Goal: Information Seeking & Learning: Learn about a topic

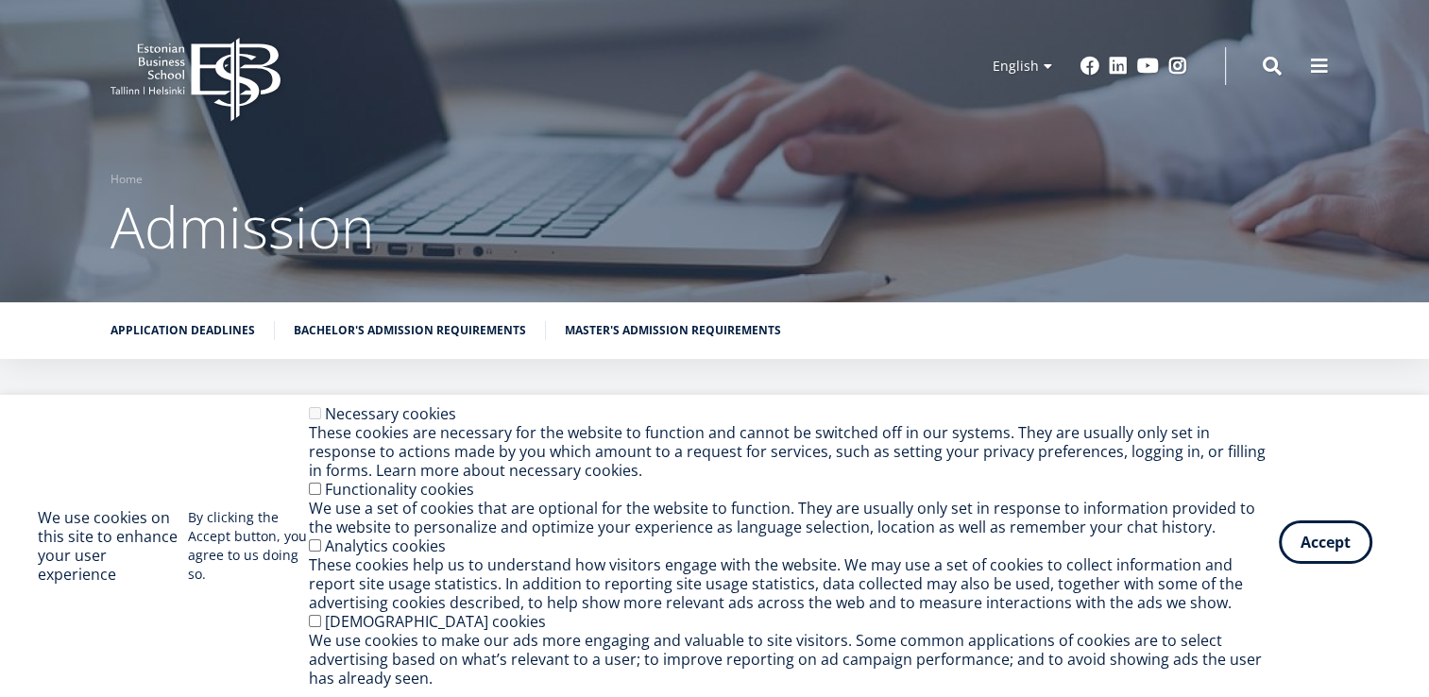
click at [1326, 559] on button "Accept" at bounding box center [1326, 541] width 94 height 43
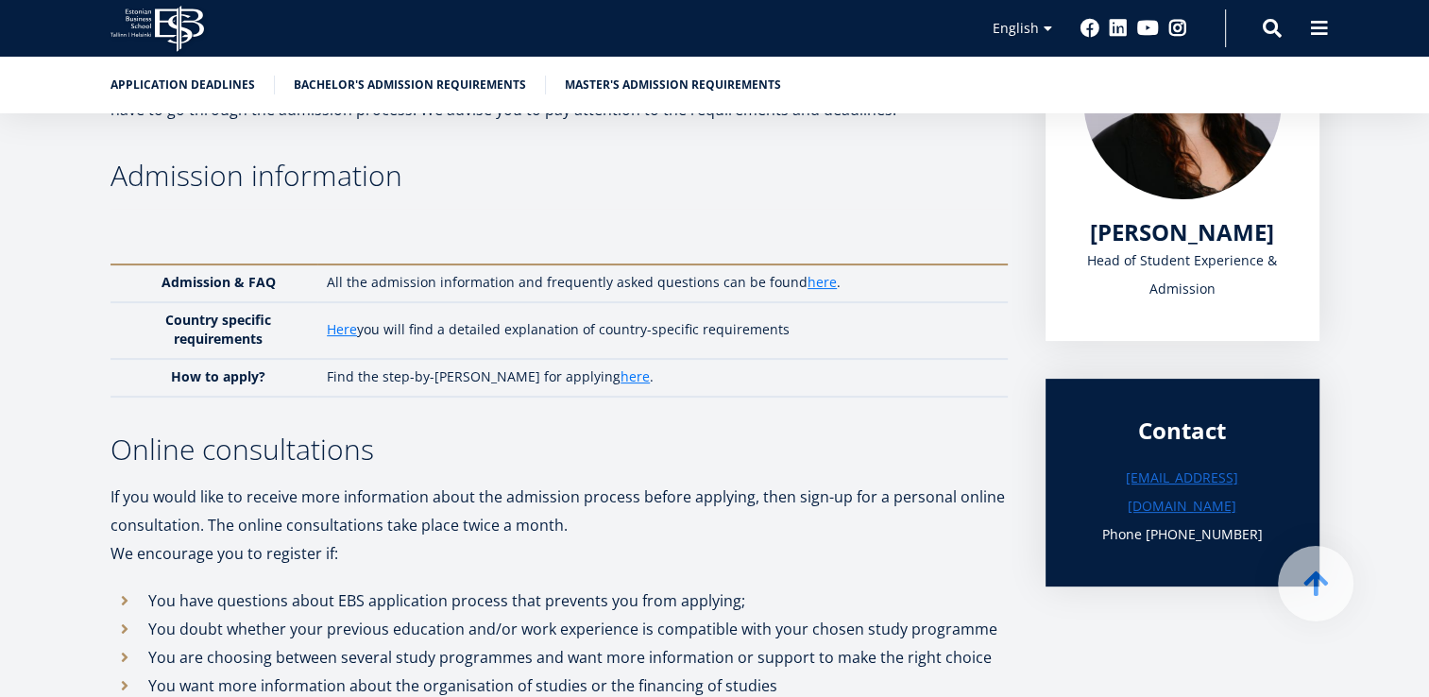
scroll to position [400, 0]
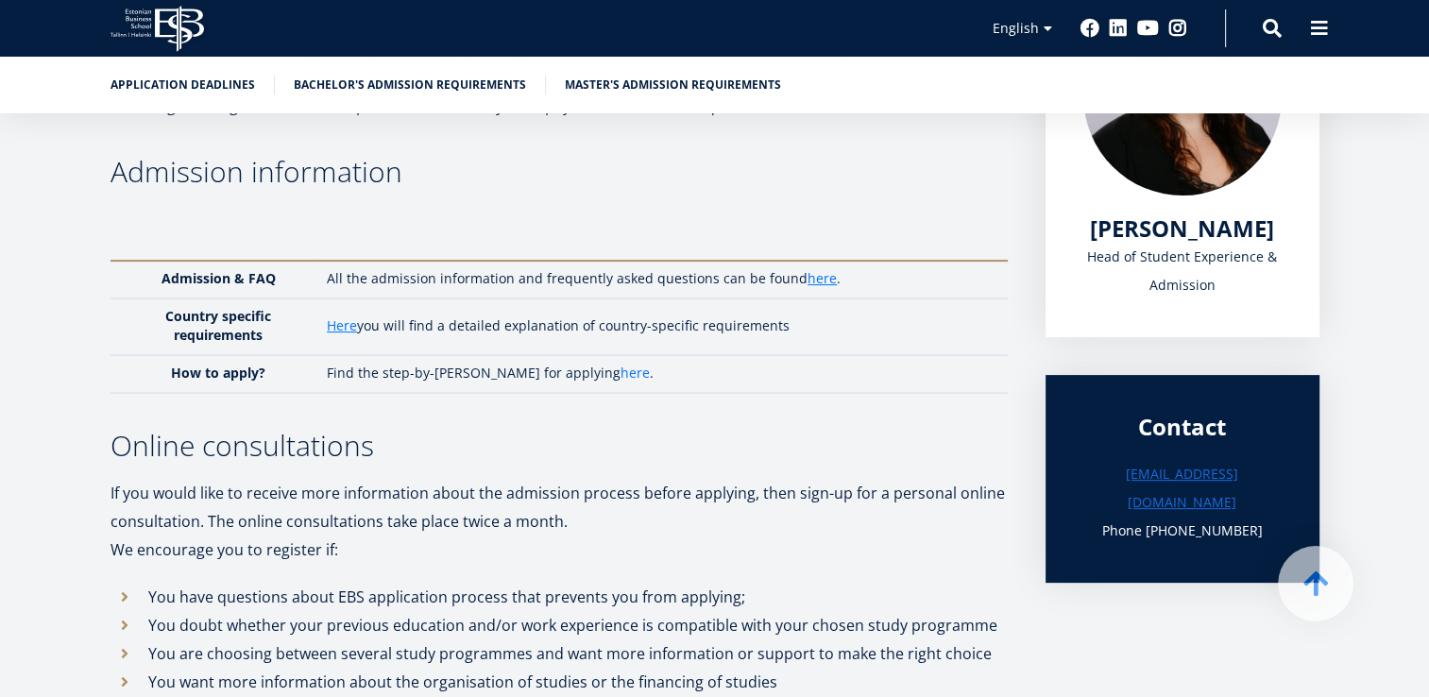
click at [621, 372] on link "here" at bounding box center [635, 373] width 29 height 19
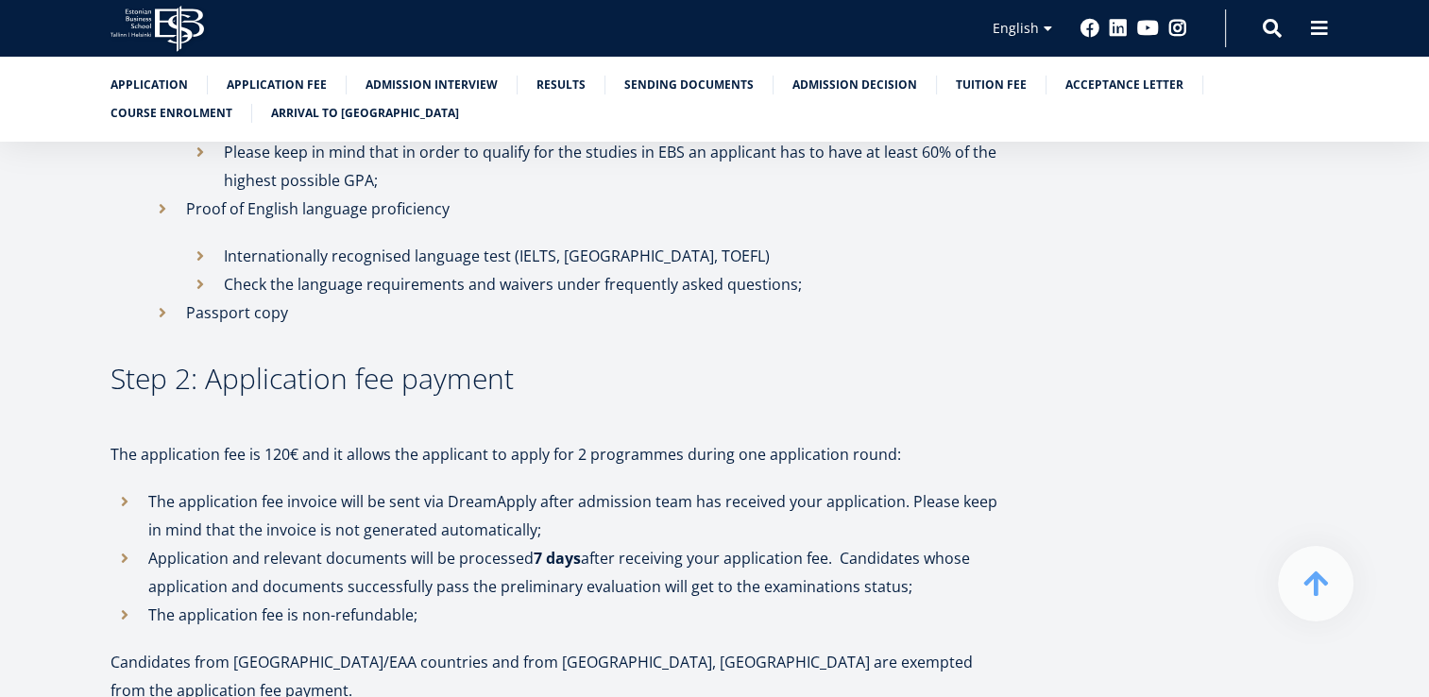
scroll to position [1291, 0]
click at [756, 362] on h3 "Step 2: Application fee payment" at bounding box center [559, 376] width 897 height 28
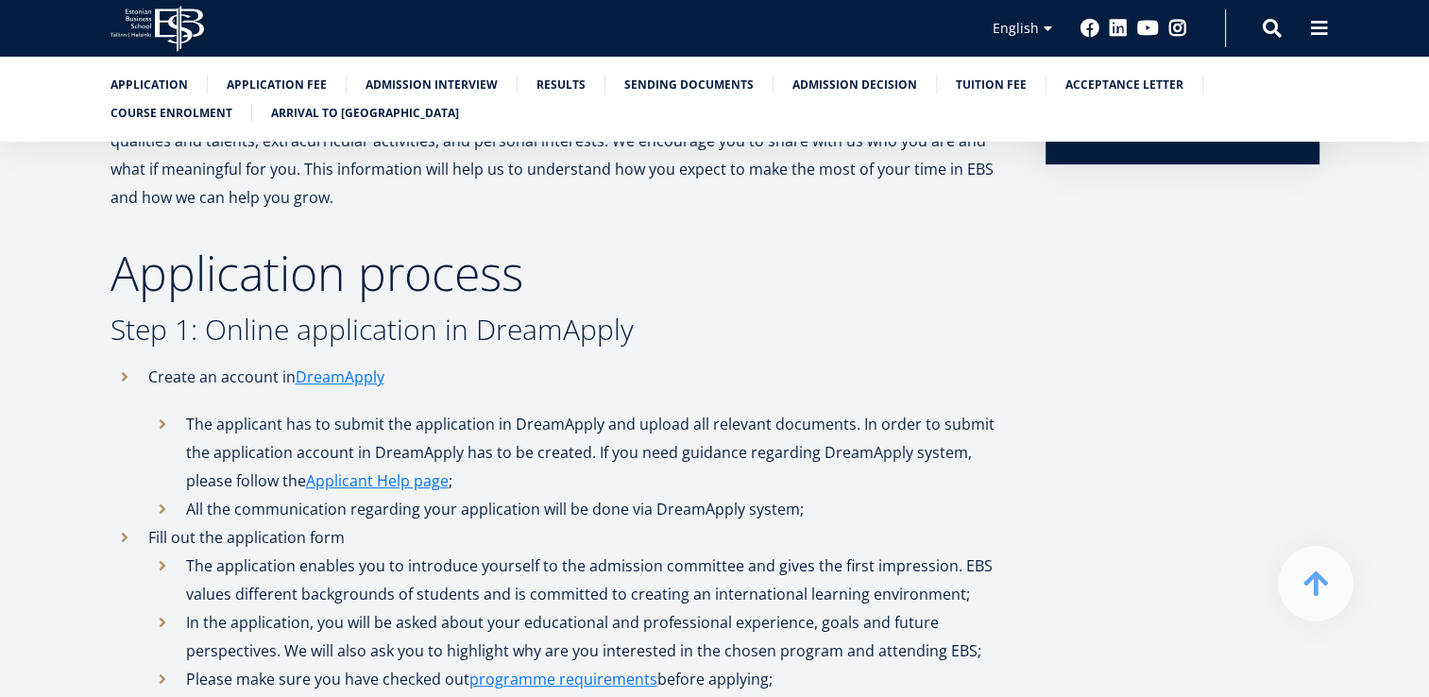
scroll to position [566, 0]
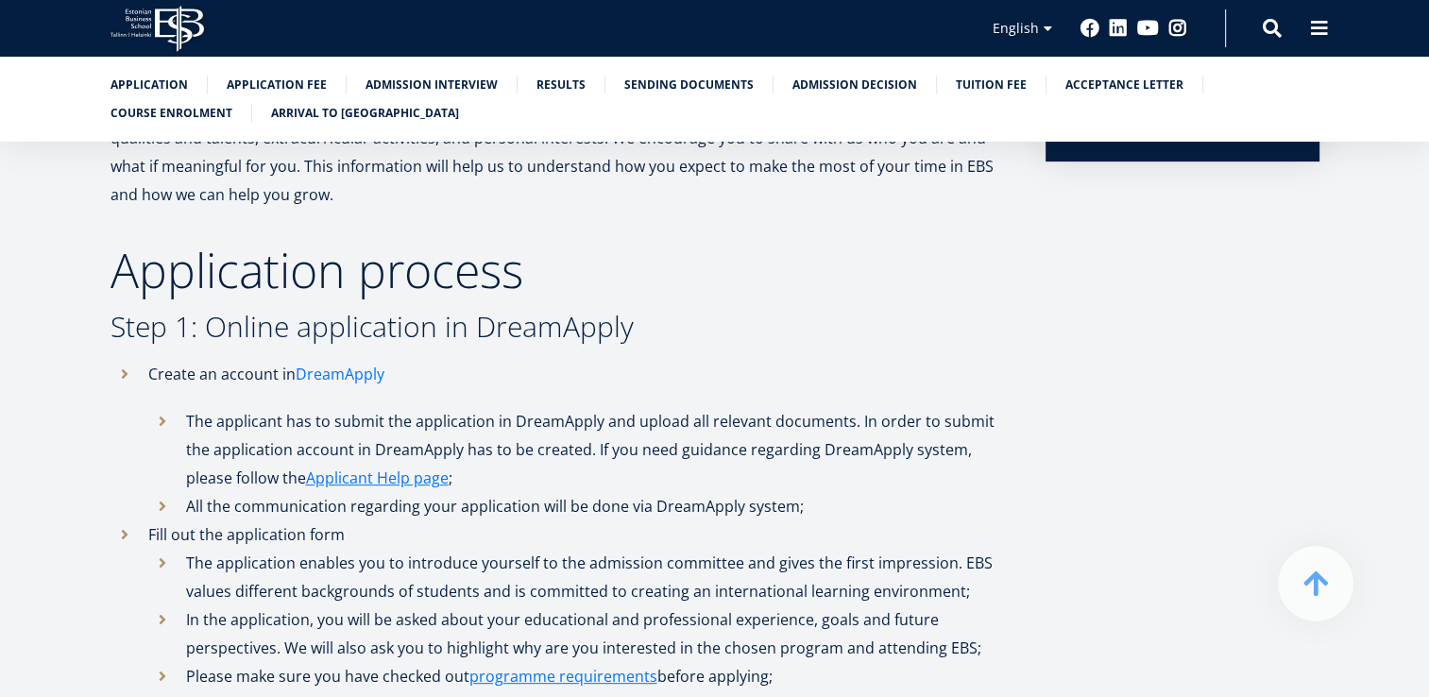
click at [332, 383] on link "DreamApply" at bounding box center [340, 374] width 89 height 28
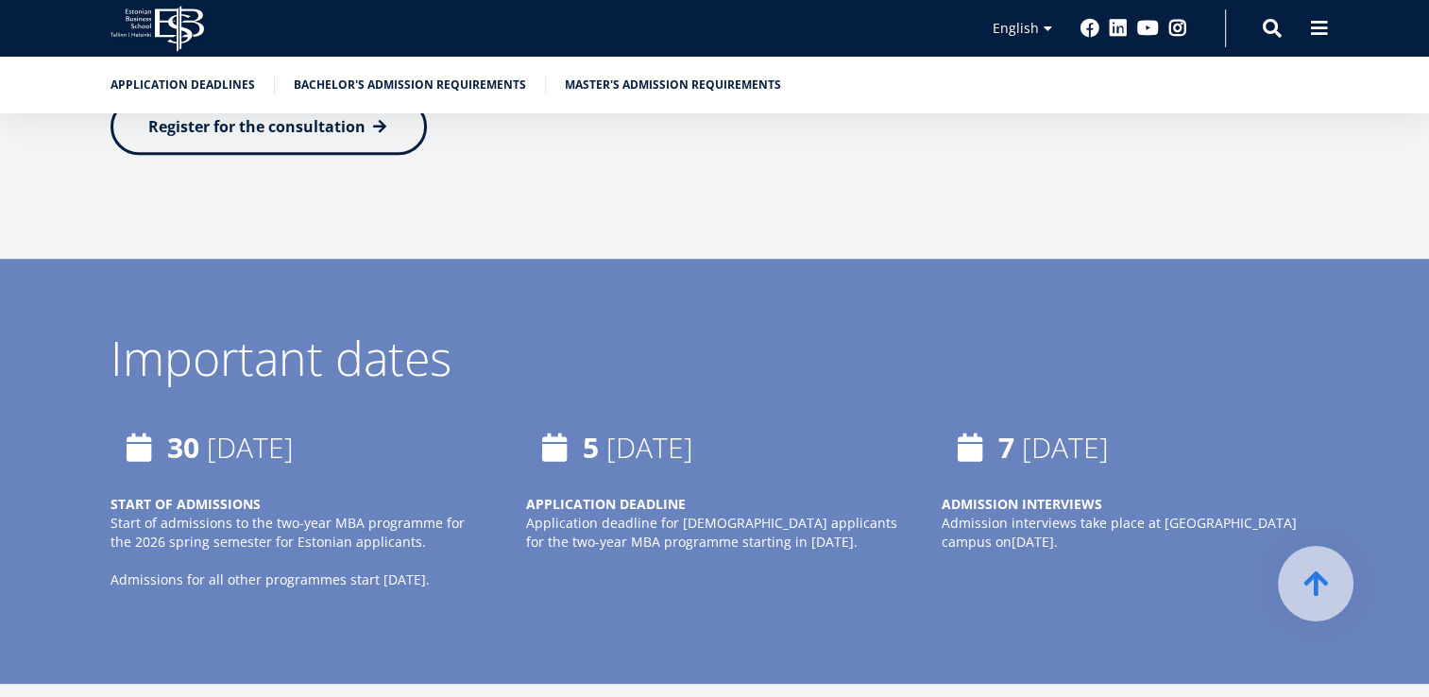
scroll to position [1116, 0]
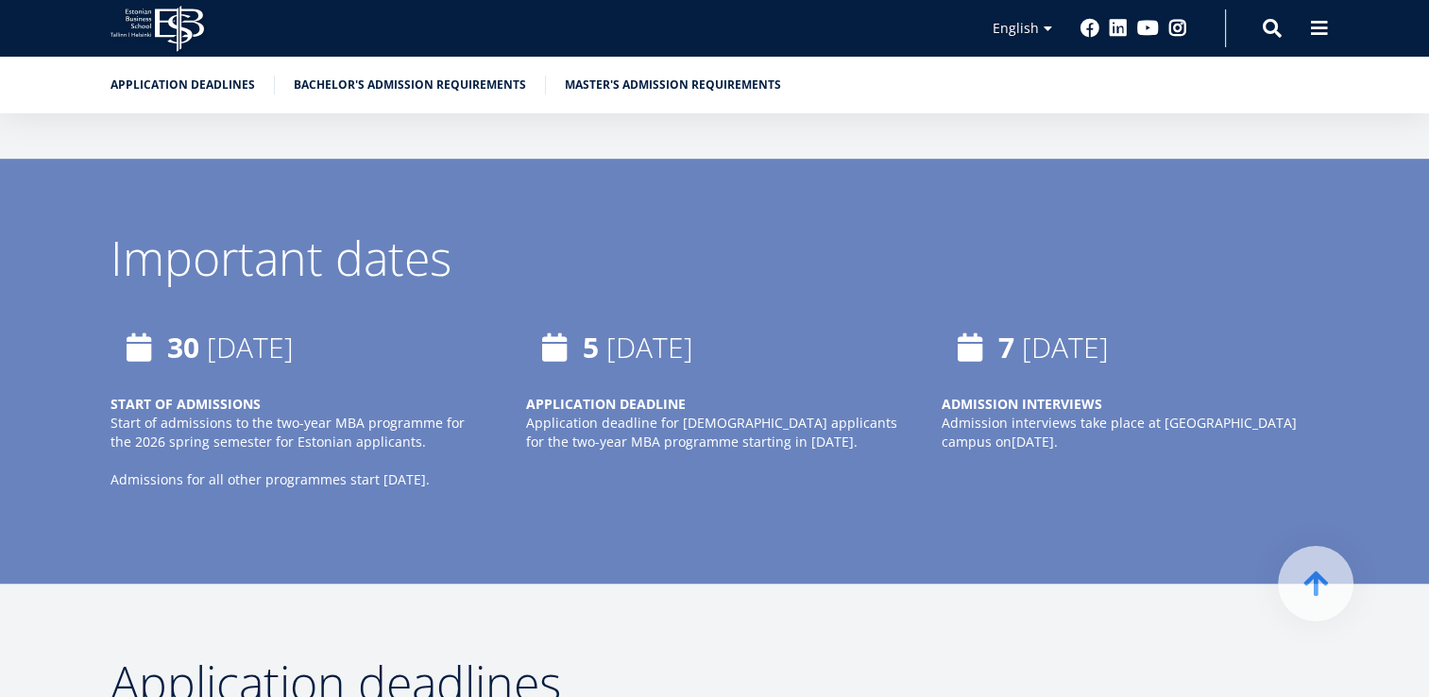
click at [642, 541] on div "30 June, 2025 START OF ADMISSIONS Start of admissions to the two-year MBA progr…" at bounding box center [696, 432] width 1247 height 227
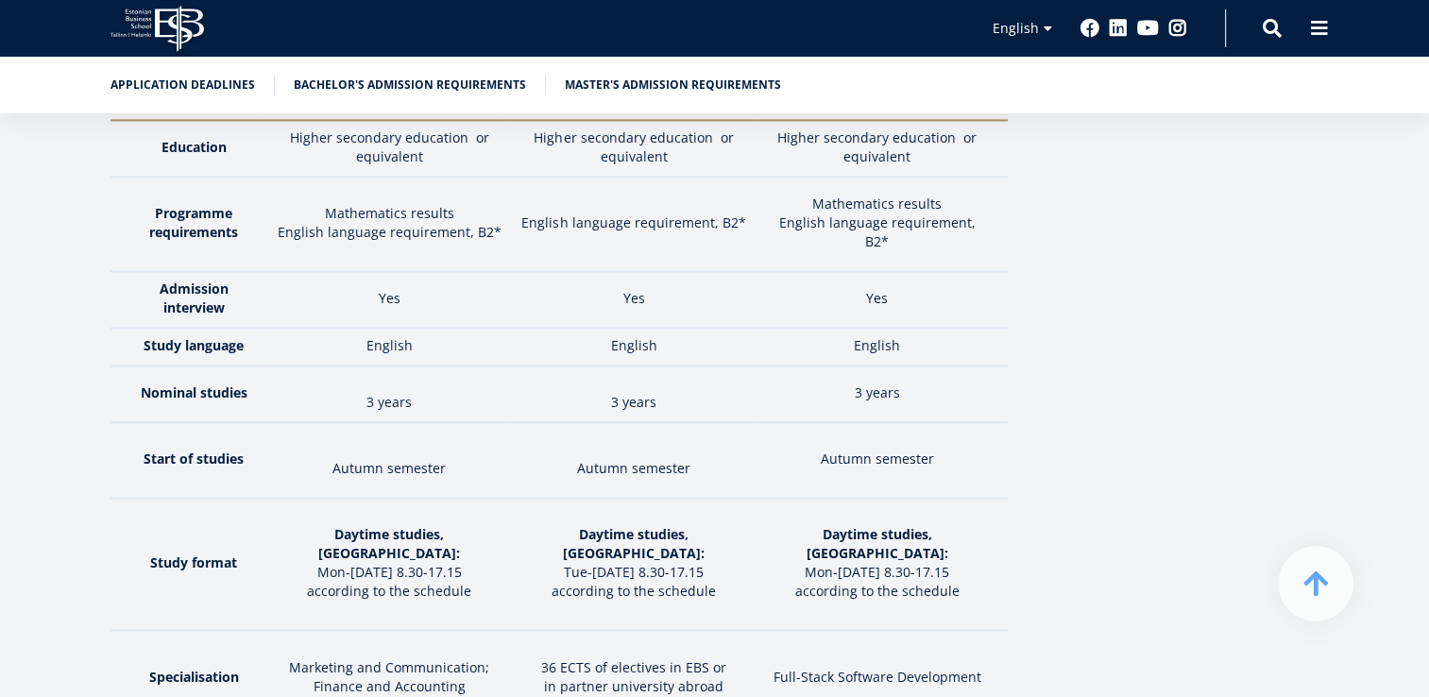
scroll to position [2900, 0]
drag, startPoint x: 561, startPoint y: 455, endPoint x: 716, endPoint y: 471, distance: 155.7
click at [716, 499] on td "Daytime studies, Tallinn: Tue-Thursday 8.30-17.15 according to the schedule" at bounding box center [634, 565] width 246 height 132
drag, startPoint x: 716, startPoint y: 471, endPoint x: 774, endPoint y: 251, distance: 227.7
click at [774, 329] on td "English" at bounding box center [882, 348] width 251 height 38
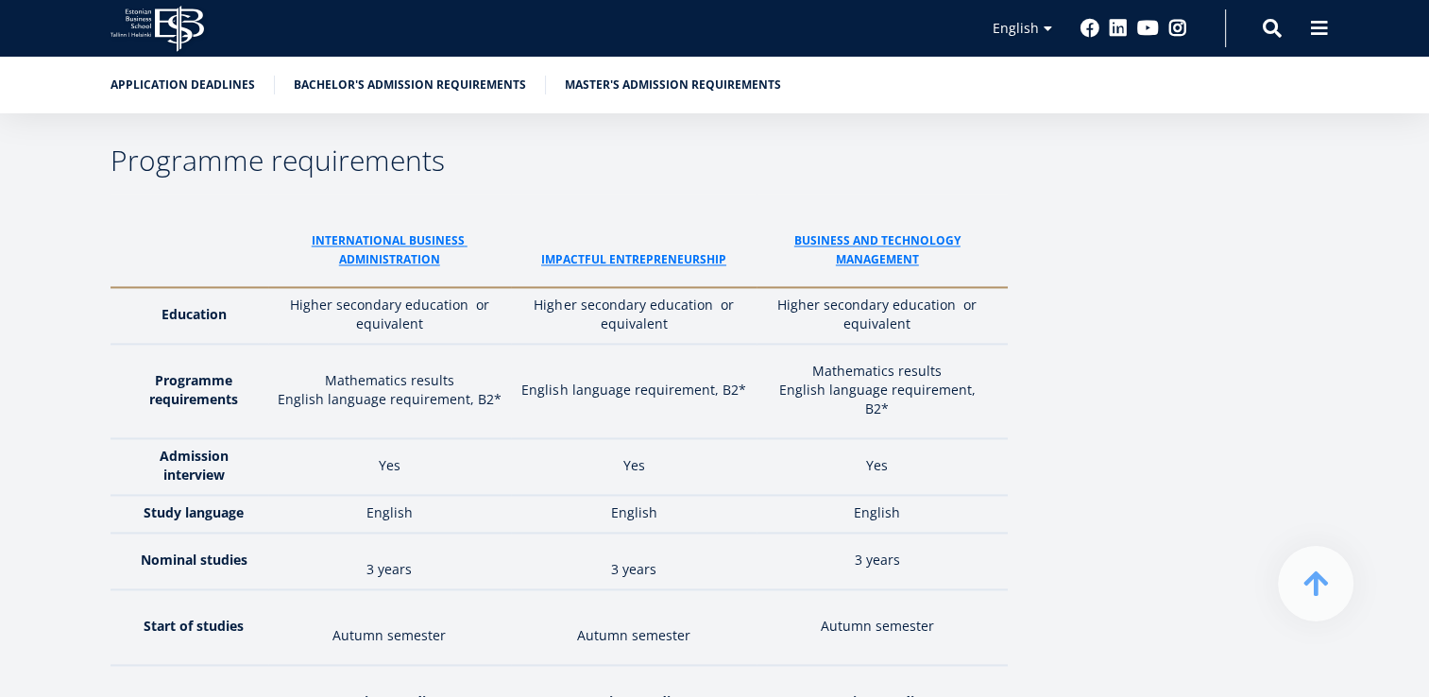
scroll to position [2733, 0]
drag, startPoint x: 545, startPoint y: 179, endPoint x: 664, endPoint y: 202, distance: 121.1
click at [664, 202] on th "ImPACTFUL ENTREPRENEURSHIP" at bounding box center [634, 242] width 246 height 94
drag, startPoint x: 664, startPoint y: 202, endPoint x: 608, endPoint y: 247, distance: 71.8
click at [608, 288] on td "Higher secondary education or equivalent" at bounding box center [634, 316] width 246 height 57
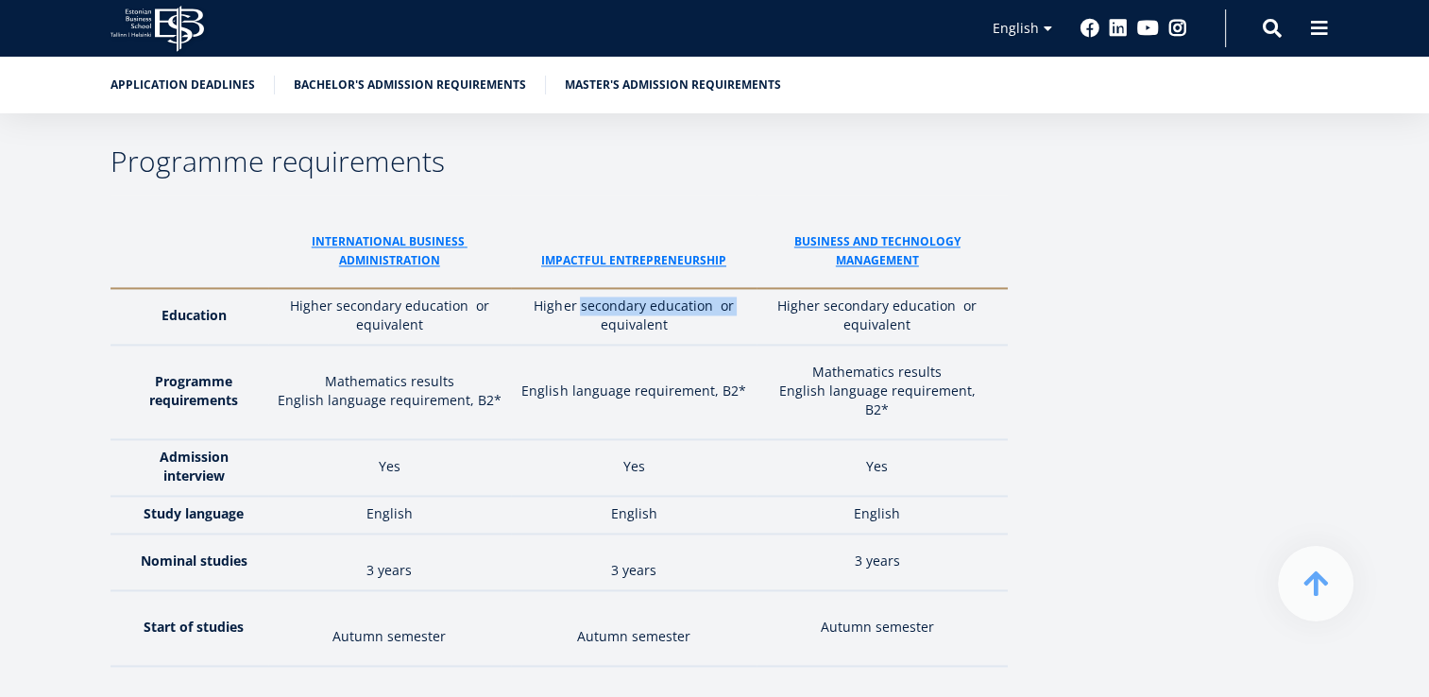
drag, startPoint x: 589, startPoint y: 232, endPoint x: 601, endPoint y: 243, distance: 15.4
click at [601, 288] on td "Higher secondary education or equivalent" at bounding box center [634, 316] width 246 height 57
click at [678, 627] on p "Autumn semester" at bounding box center [633, 636] width 227 height 19
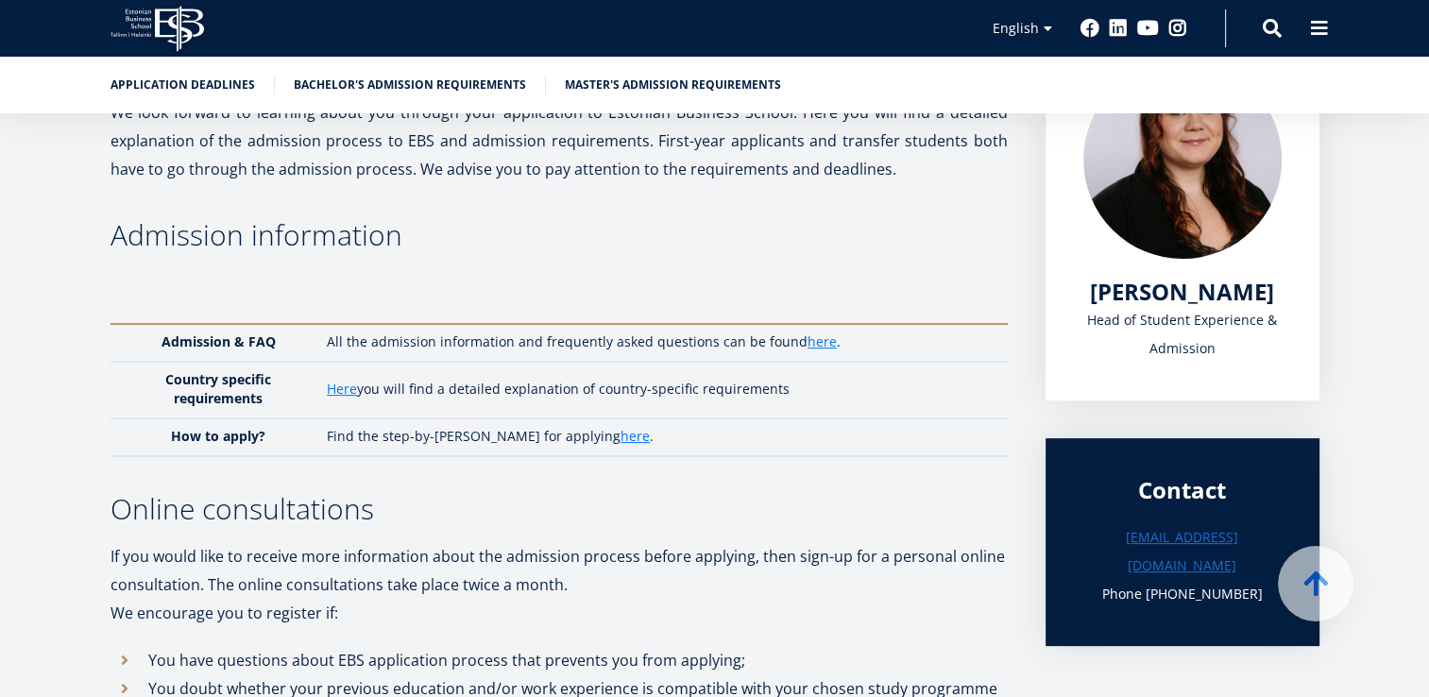
scroll to position [336, 0]
